Goal: Share content

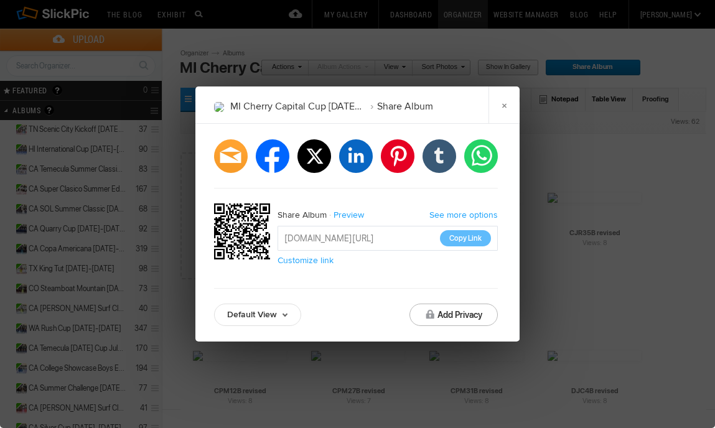
click at [504, 108] on link "×" at bounding box center [503, 104] width 31 height 37
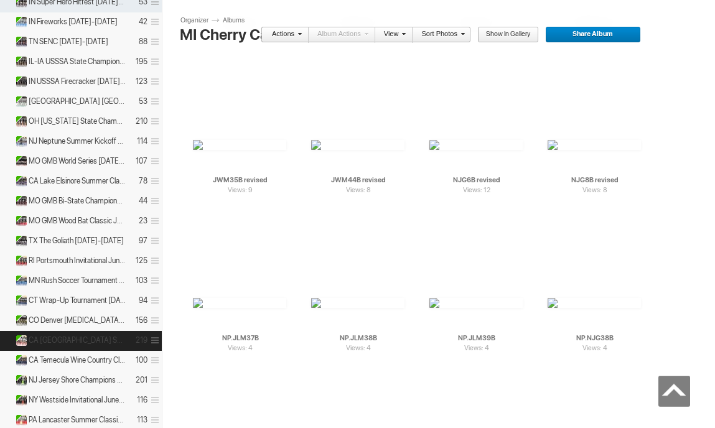
scroll to position [553, 0]
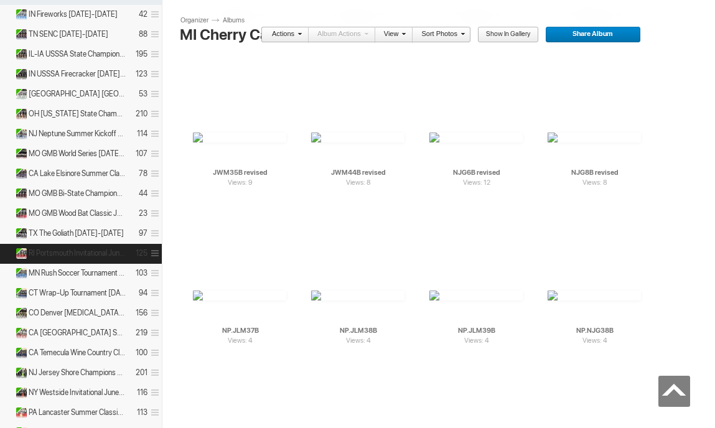
click at [156, 252] on span at bounding box center [153, 253] width 12 height 21
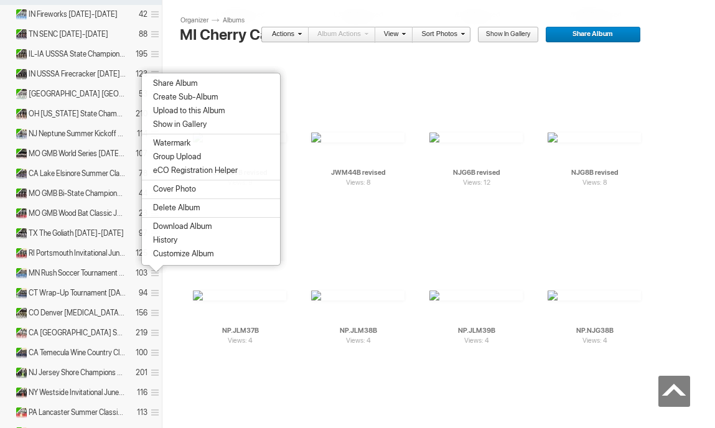
click at [206, 76] on section "Share Album Create Sub-Album Upload to this Album Create Photoblog Post Show in…" at bounding box center [211, 162] width 156 height 195
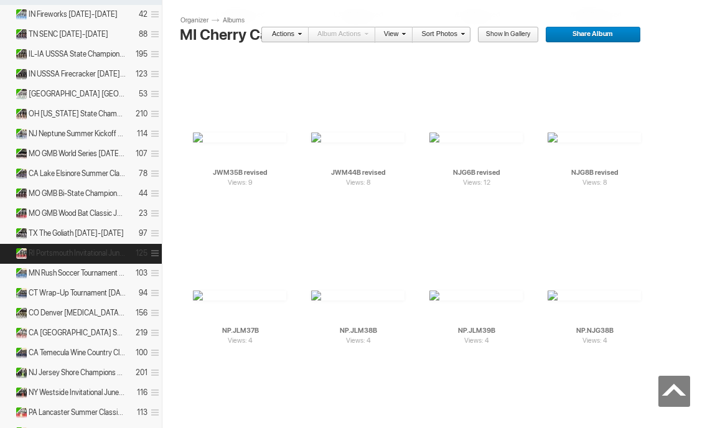
click at [156, 248] on span at bounding box center [153, 253] width 12 height 21
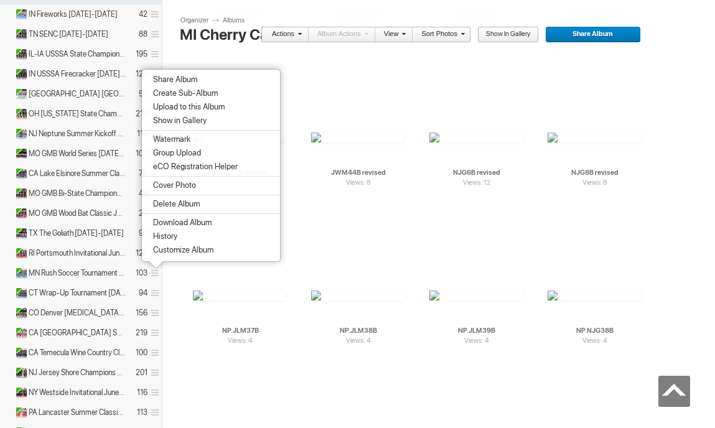
click at [179, 80] on span "Share Album" at bounding box center [173, 80] width 48 height 10
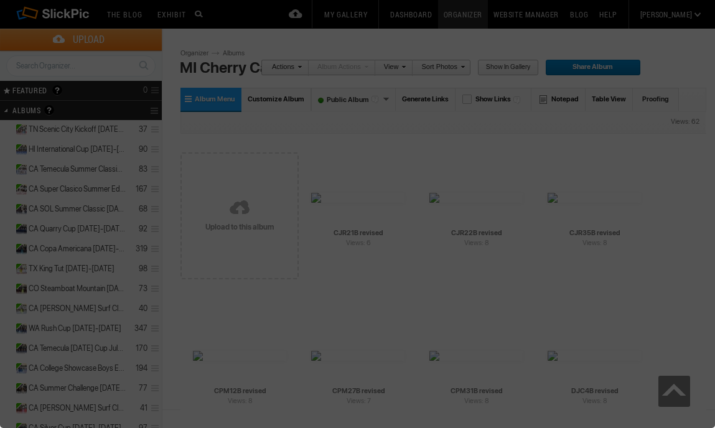
scroll to position [0, 0]
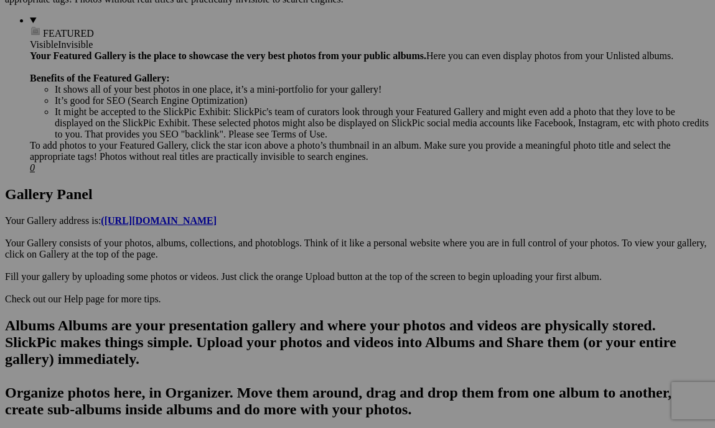
scroll to position [514, 0]
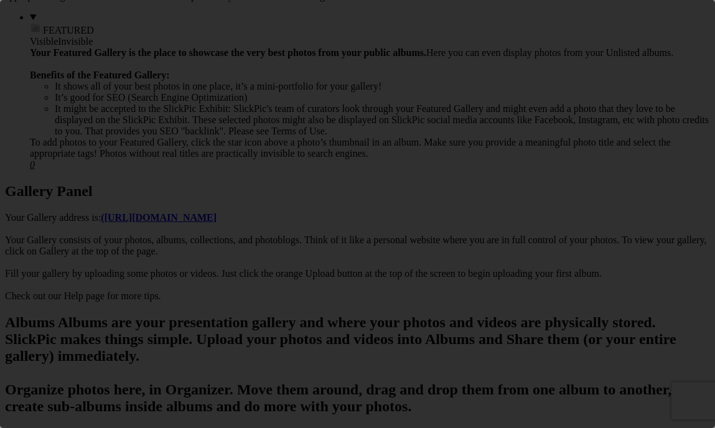
scroll to position [0, 0]
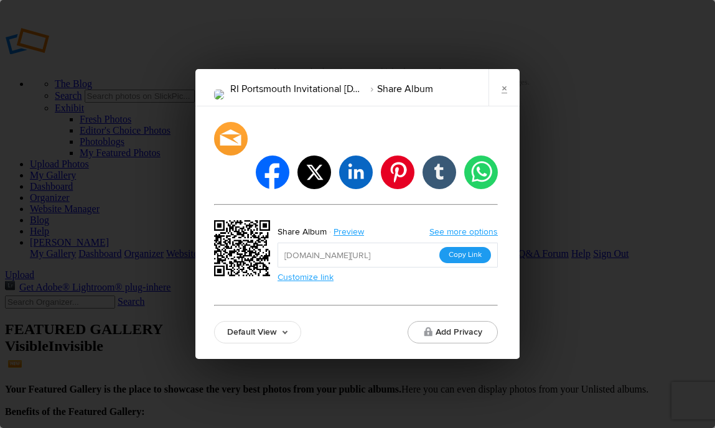
click at [455, 247] on button "Copy Link" at bounding box center [465, 255] width 52 height 16
